Goal: Information Seeking & Learning: Check status

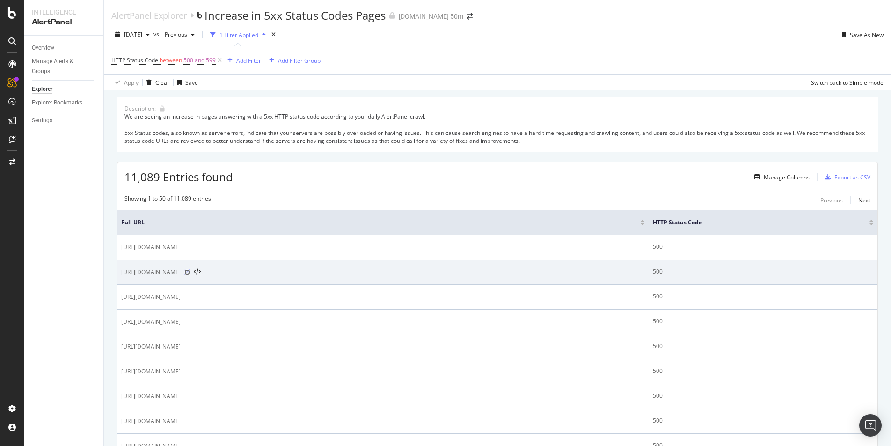
click at [190, 273] on icon at bounding box center [187, 272] width 6 height 6
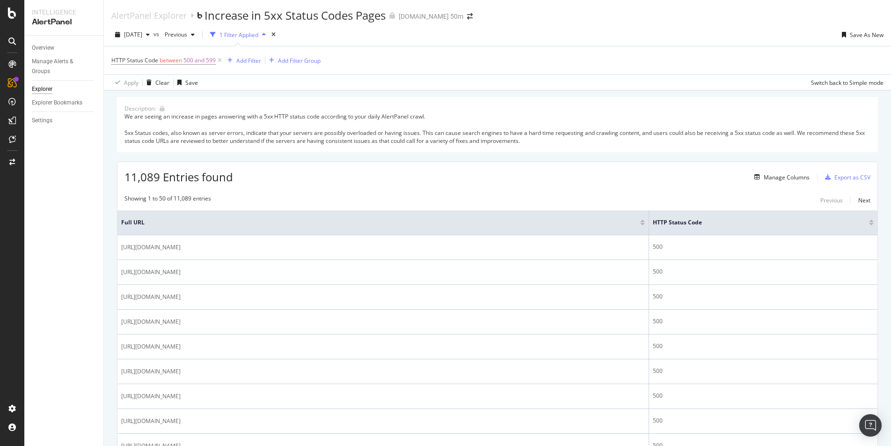
click at [463, 59] on div "HTTP Status Code between 500 and 599 Add Filter Add Filter Group" at bounding box center [497, 60] width 773 height 28
click at [736, 15] on div "AlertPanel Explorer Increase in 5xx Status Codes Pages [DOMAIN_NAME] 50m" at bounding box center [498, 11] width 788 height 23
click at [838, 176] on div "Export as CSV" at bounding box center [853, 177] width 36 height 8
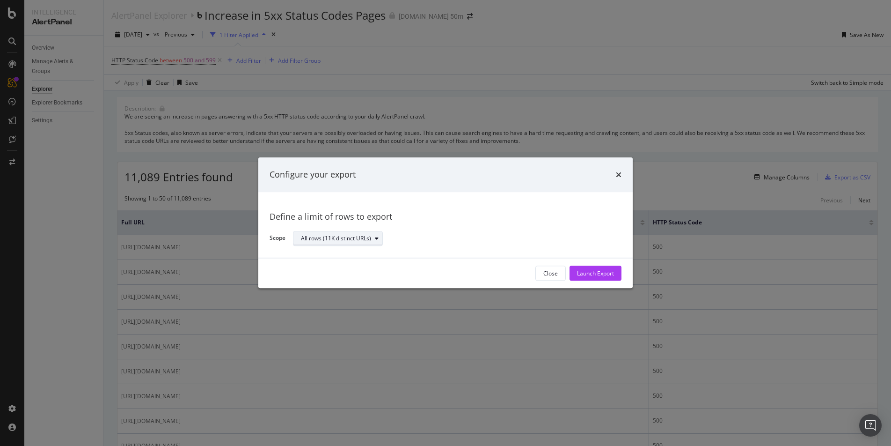
click at [352, 237] on div "All rows (11K distinct URLs)" at bounding box center [336, 239] width 70 height 6
click at [337, 268] on div "Define a limit" at bounding box center [322, 269] width 35 height 8
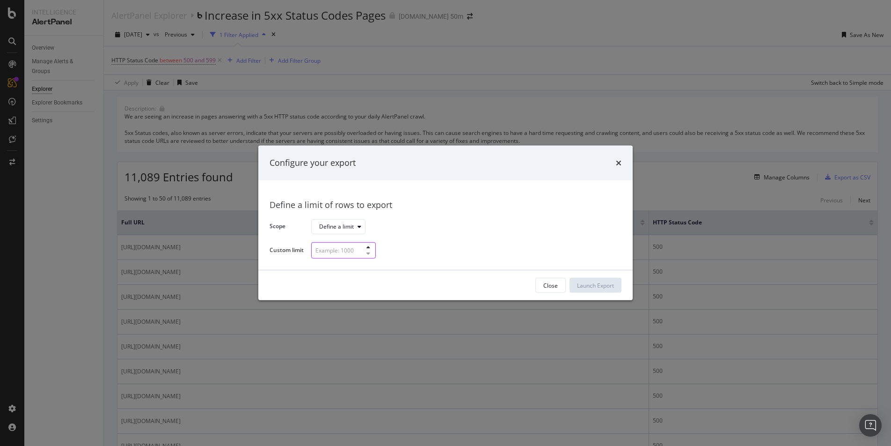
click at [359, 253] on input "modal" at bounding box center [343, 250] width 65 height 16
type input "5"
type input "100"
click at [602, 283] on div "Launch Export" at bounding box center [595, 285] width 37 height 8
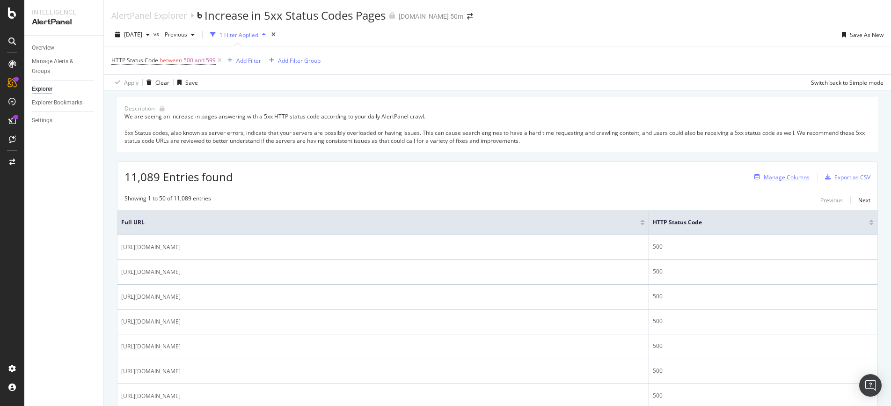
click at [788, 181] on div "Manage Columns" at bounding box center [780, 177] width 59 height 10
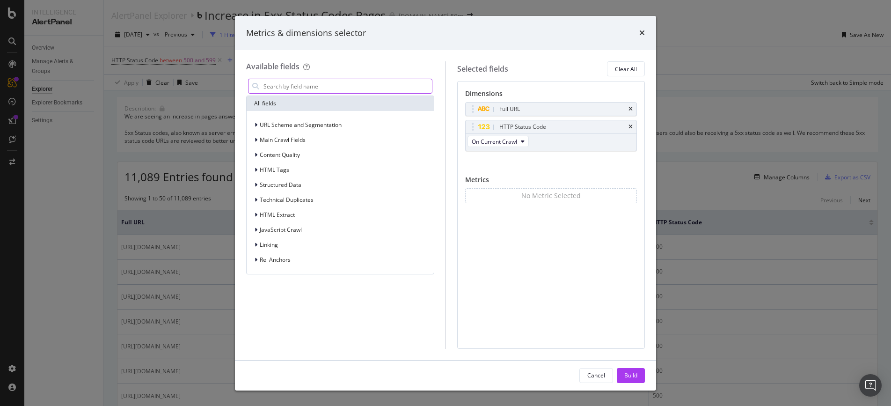
click at [296, 89] on input "modal" at bounding box center [347, 86] width 169 height 14
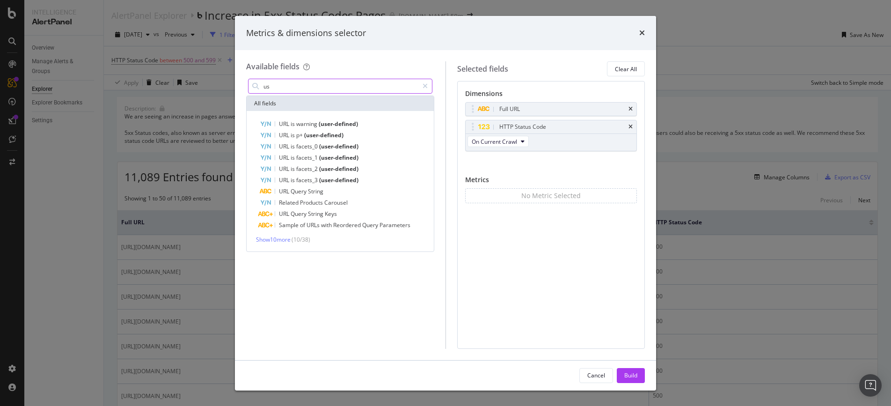
type input "u"
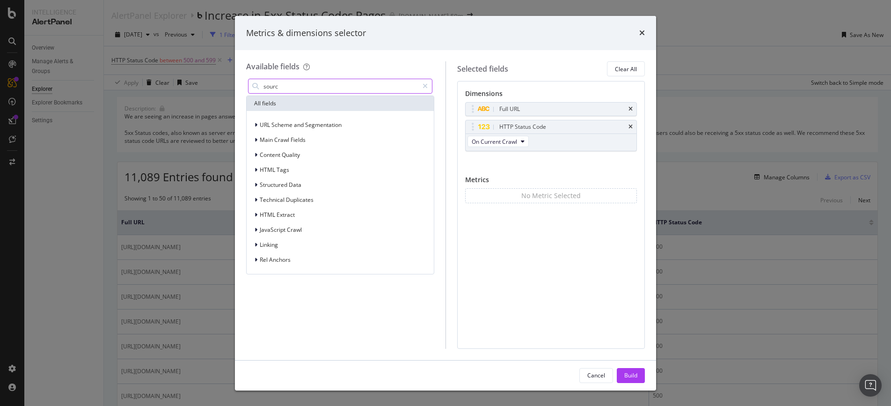
type input "source"
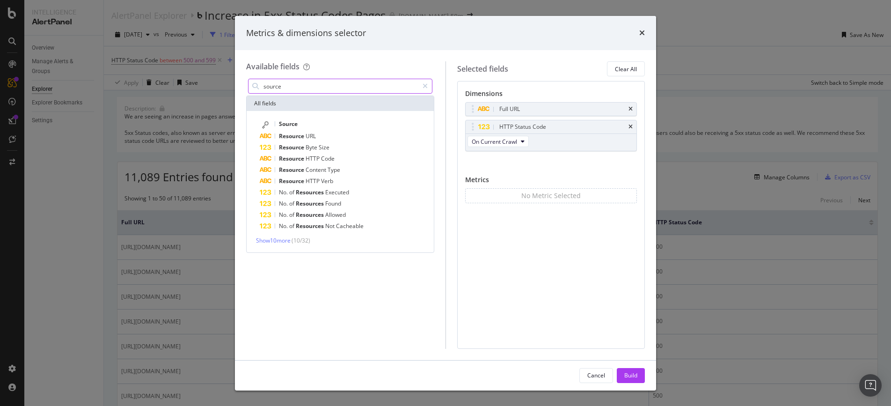
drag, startPoint x: 304, startPoint y: 86, endPoint x: 256, endPoint y: 85, distance: 48.2
click at [256, 86] on div "source" at bounding box center [340, 86] width 184 height 15
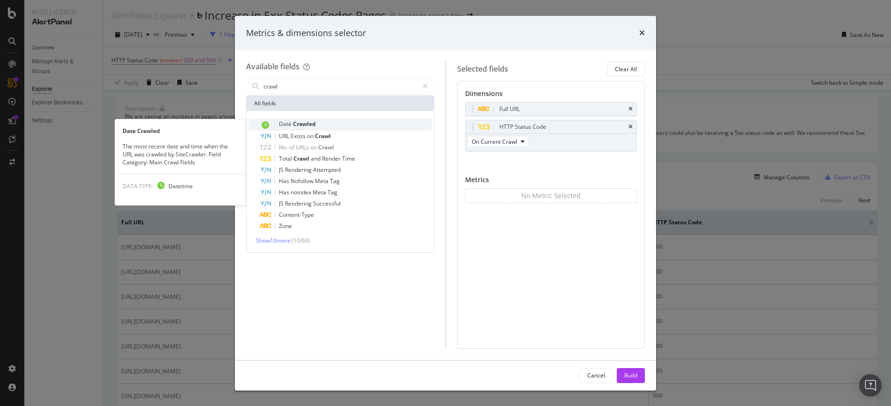
type input "crawl"
click at [304, 125] on span "Crawled" at bounding box center [304, 124] width 23 height 8
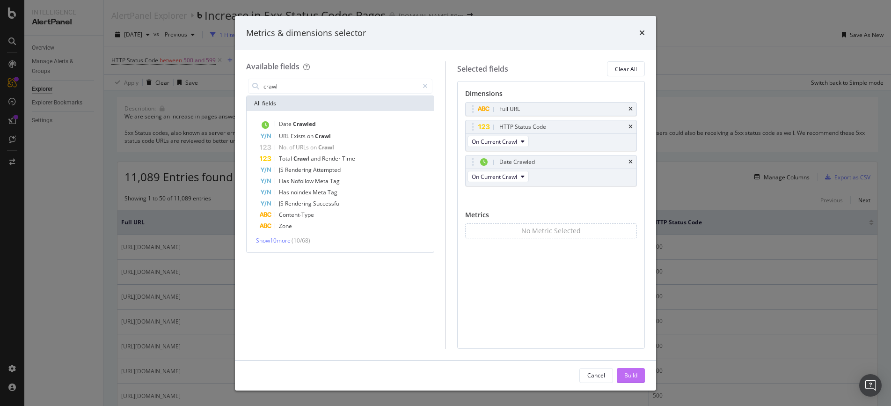
click at [627, 370] on div "Build" at bounding box center [631, 375] width 13 height 14
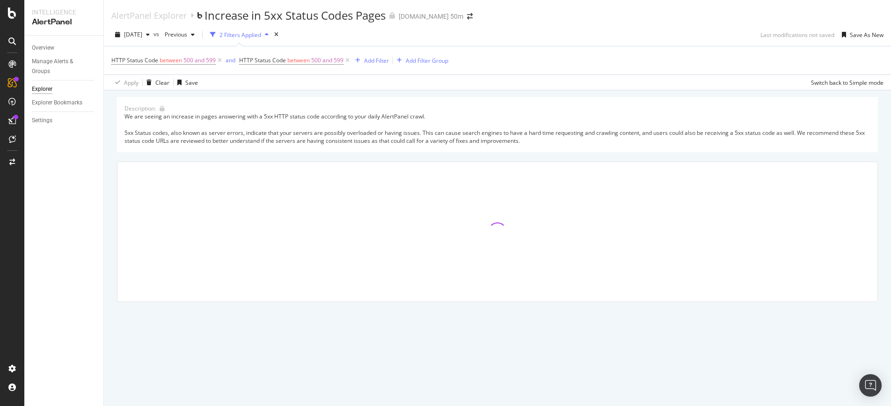
click at [568, 19] on div "AlertPanel Explorer Increase in 5xx Status Codes Pages [DOMAIN_NAME] 50m" at bounding box center [498, 11] width 788 height 23
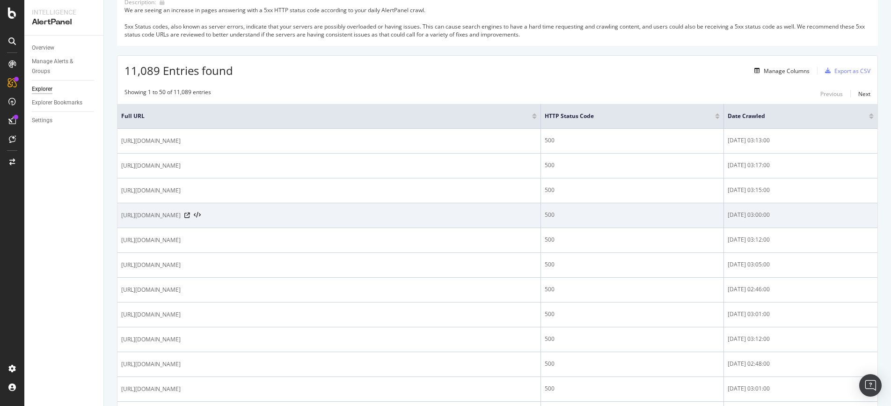
scroll to position [108, 0]
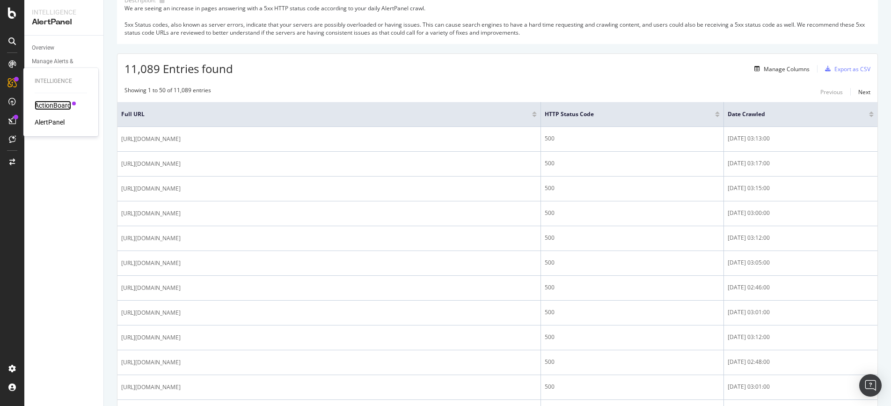
click at [64, 101] on div "ActionBoard" at bounding box center [53, 105] width 37 height 9
